Goal: Task Accomplishment & Management: Manage account settings

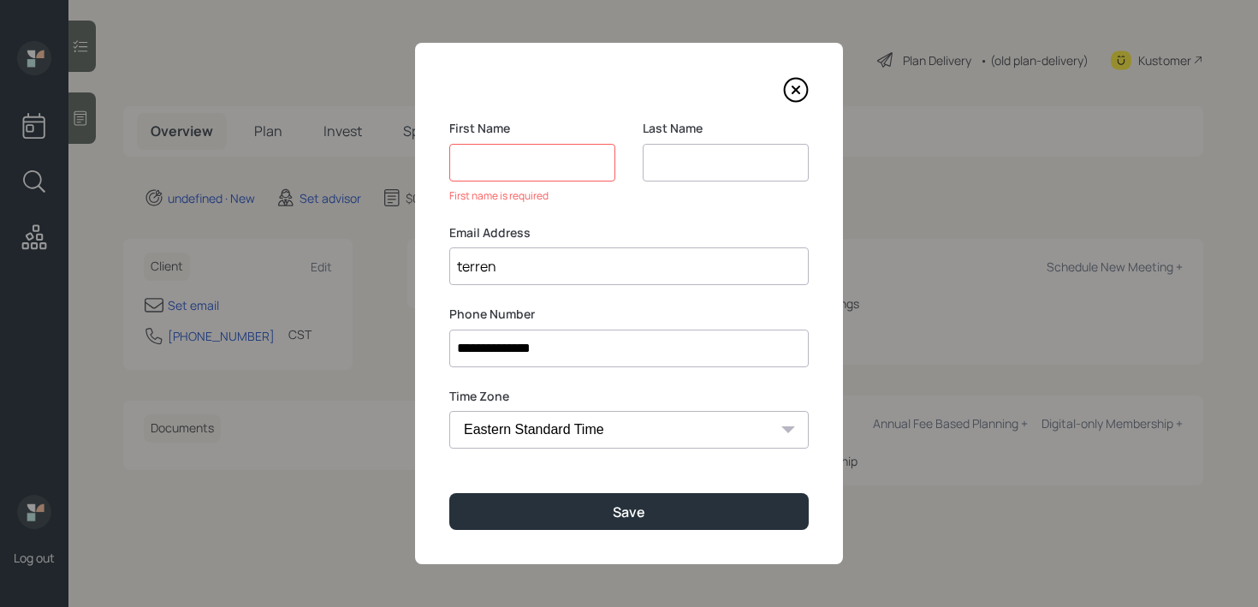
select select "America/[GEOGRAPHIC_DATA]"
type input "[PERSON_NAME][EMAIL_ADDRESS][DOMAIN_NAME]"
click at [570, 165] on input at bounding box center [532, 163] width 166 height 38
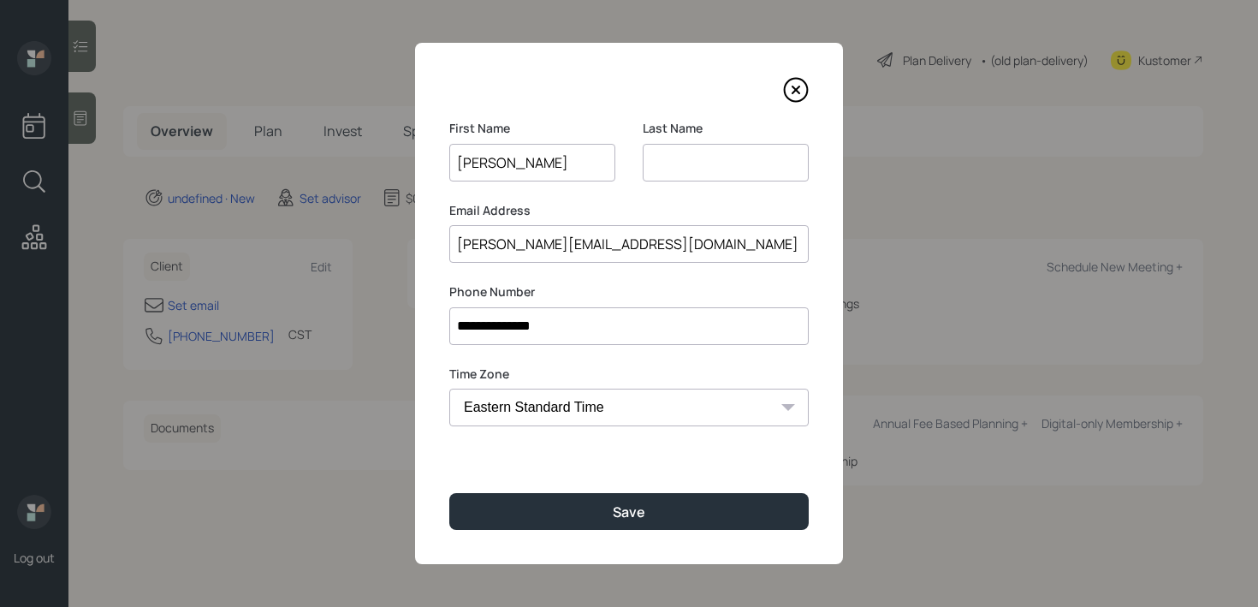
type input "[PERSON_NAME]"
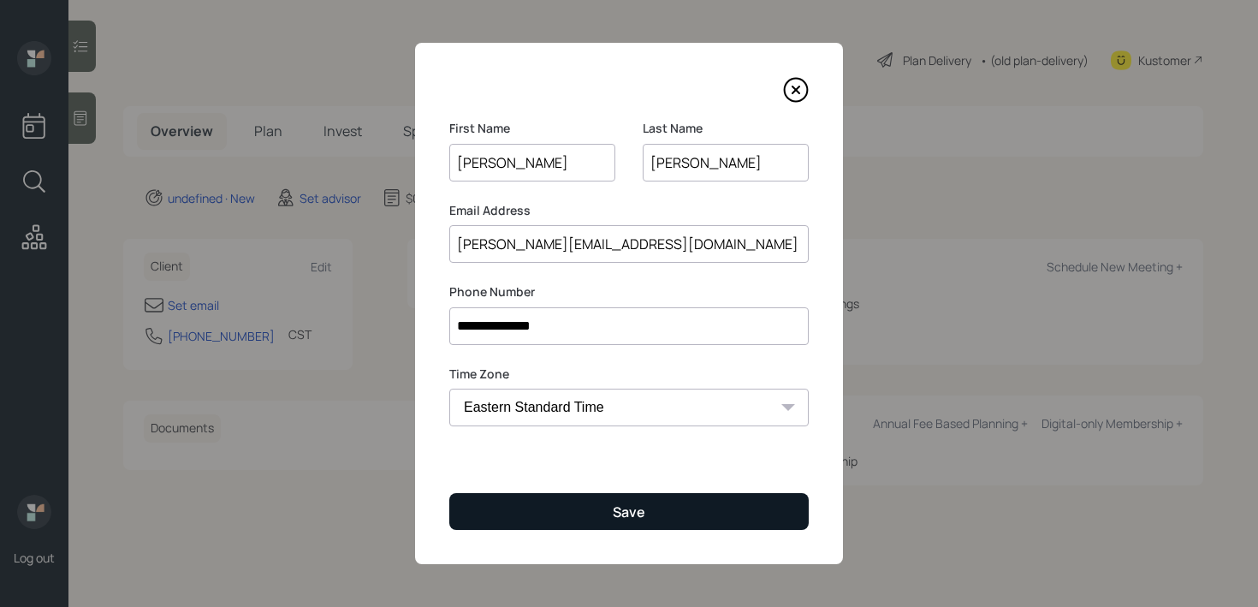
type input "[PERSON_NAME]"
click at [540, 518] on button "Save" at bounding box center [628, 511] width 359 height 37
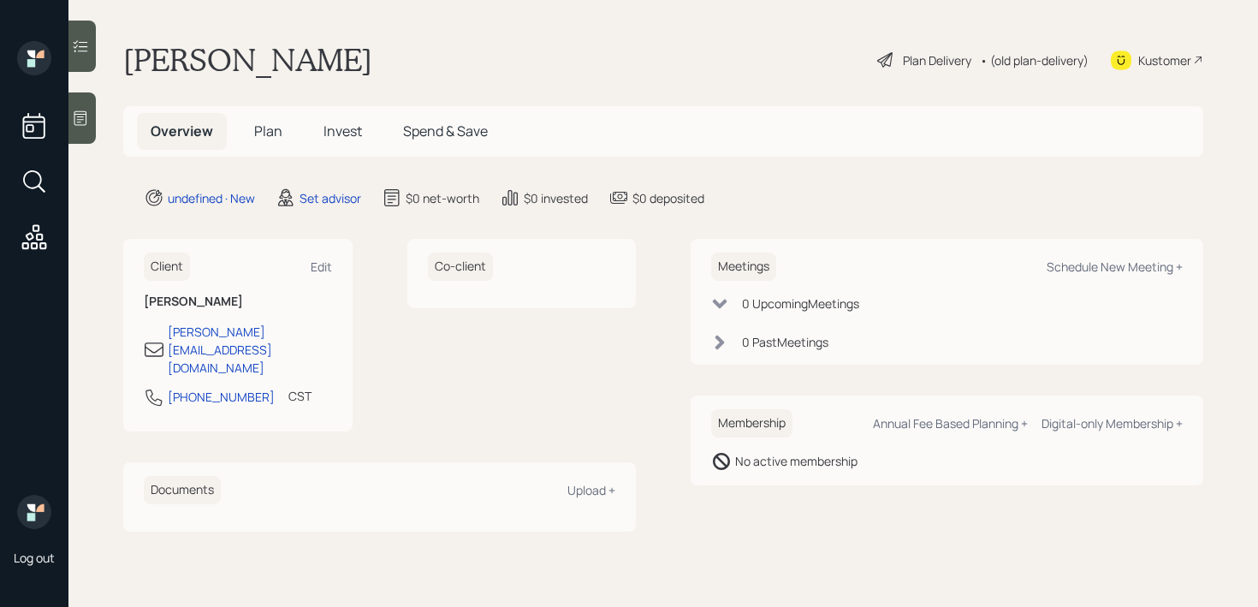
click at [81, 111] on icon at bounding box center [80, 118] width 17 height 17
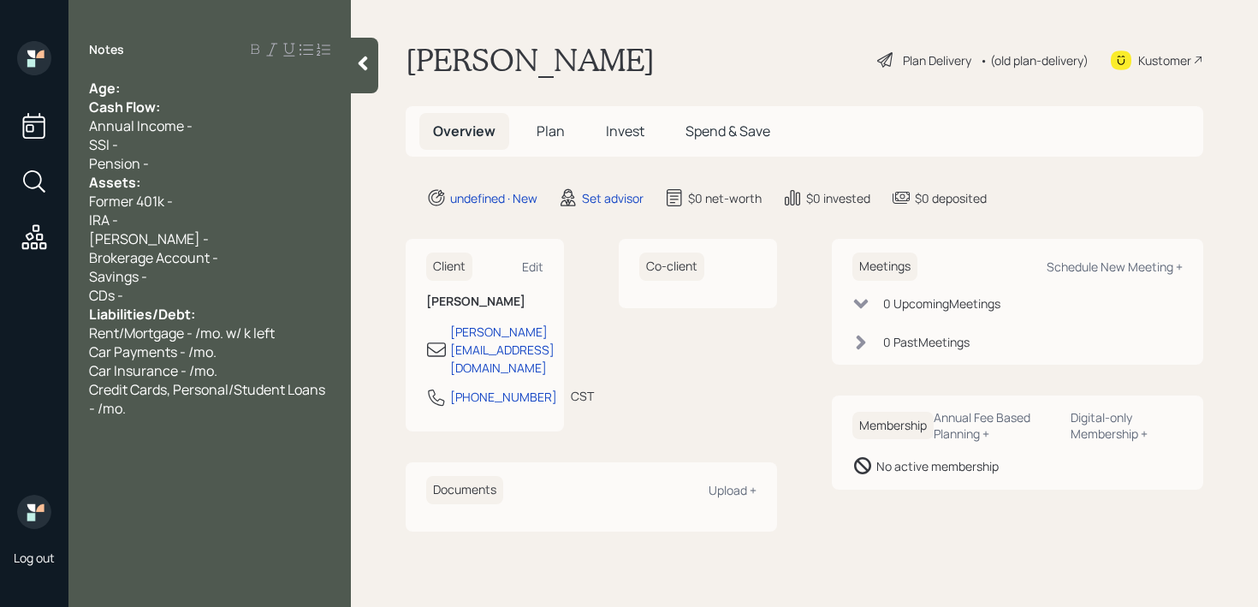
click at [228, 88] on div "Age:" at bounding box center [209, 88] width 241 height 19
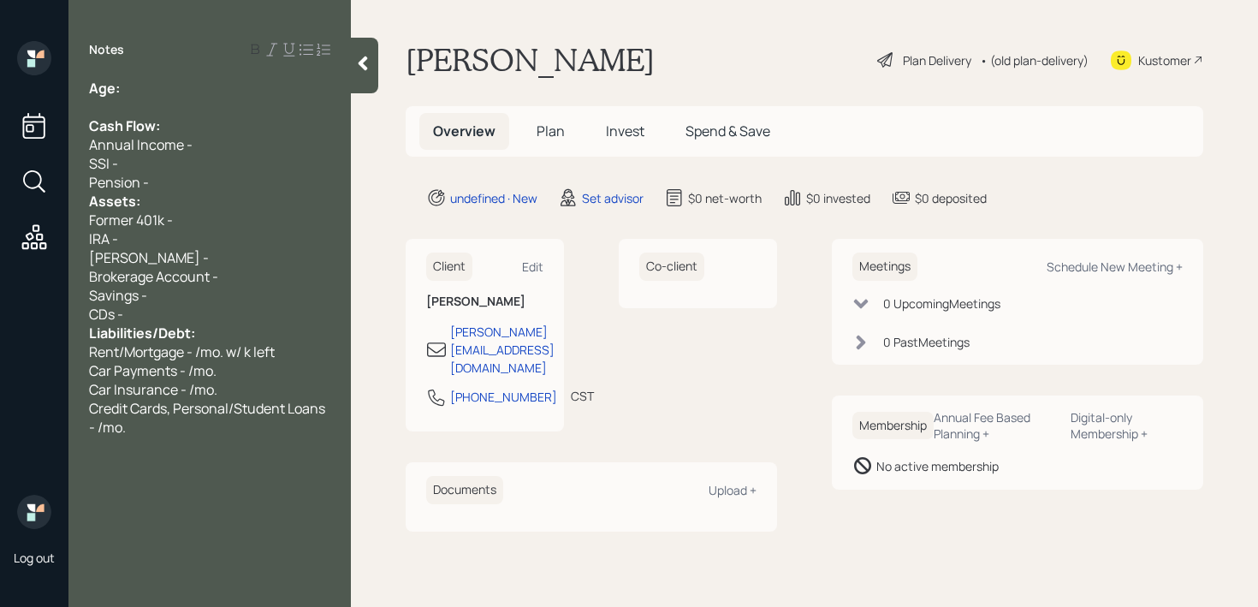
click at [163, 184] on div "Pension -" at bounding box center [209, 182] width 241 height 19
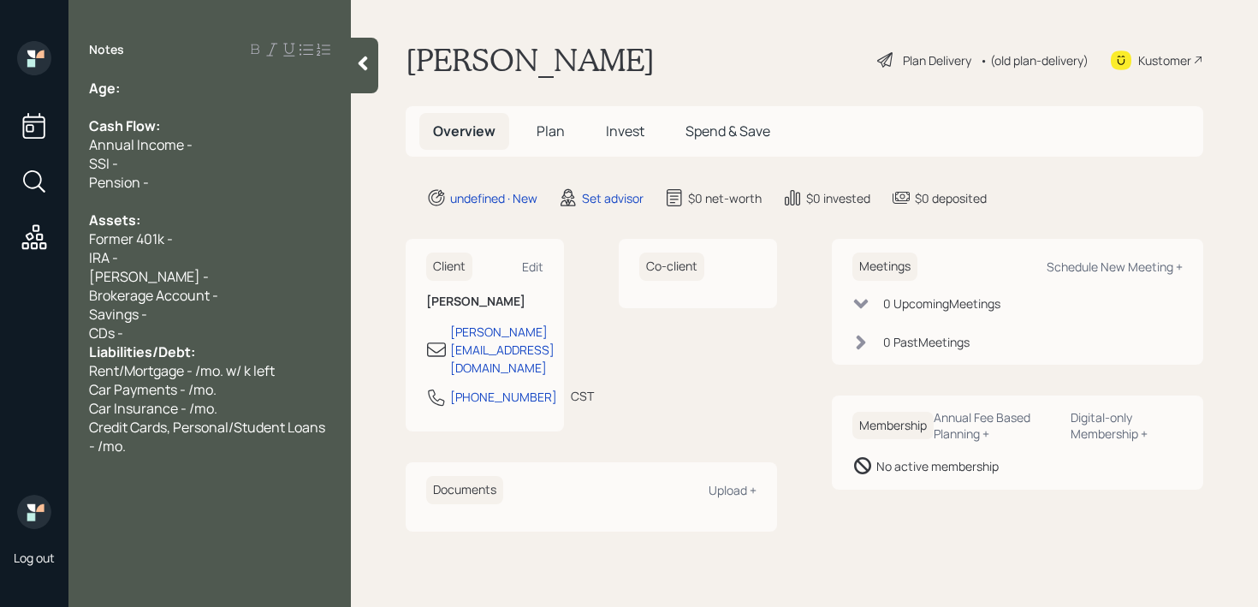
click at [240, 317] on div "Savings -" at bounding box center [209, 314] width 241 height 19
click at [240, 329] on div "CDs -" at bounding box center [209, 333] width 241 height 19
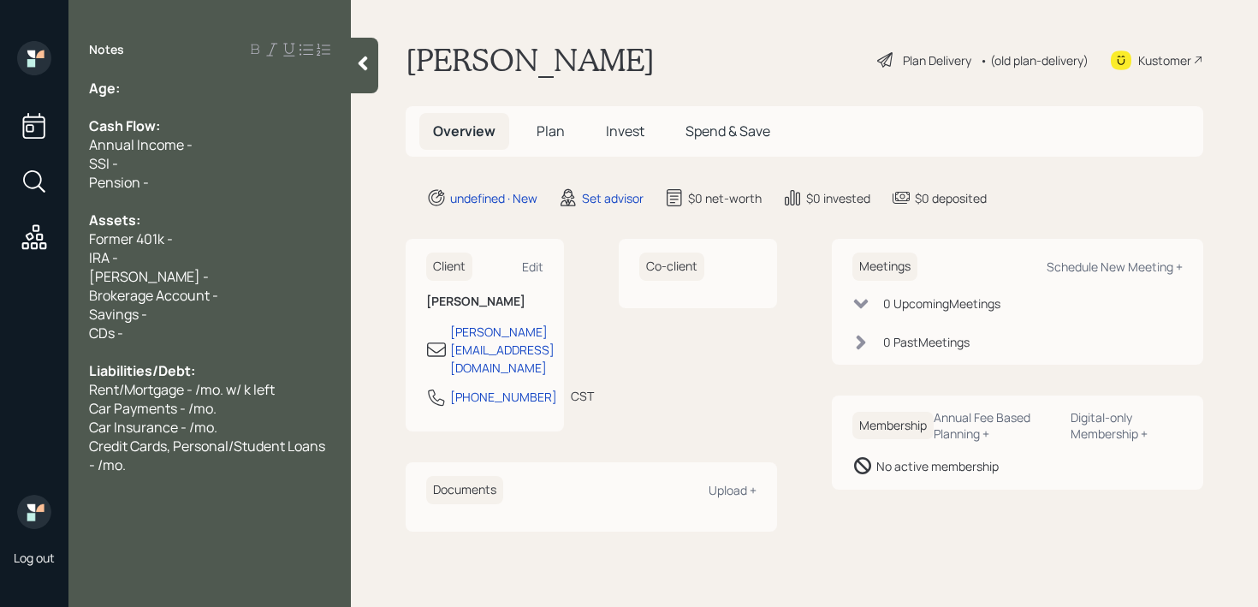
click at [167, 94] on div "Age:" at bounding box center [209, 88] width 241 height 19
click at [1163, 58] on div "Kustomer" at bounding box center [1164, 60] width 53 height 18
